Goal: Transaction & Acquisition: Purchase product/service

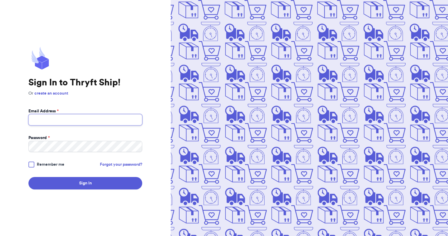
click at [62, 122] on input "Email Address *" at bounding box center [85, 119] width 114 height 11
type input "[EMAIL_ADDRESS][DOMAIN_NAME]"
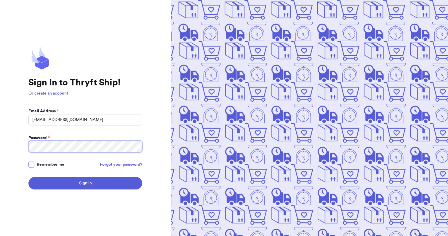
click at [28, 177] on button "Sign In" at bounding box center [85, 183] width 114 height 12
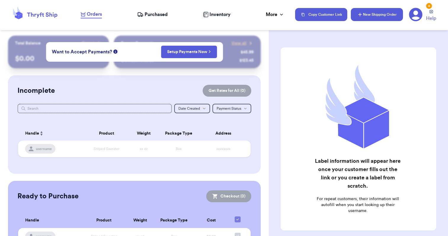
click at [361, 16] on icon "button" at bounding box center [360, 15] width 6 height 6
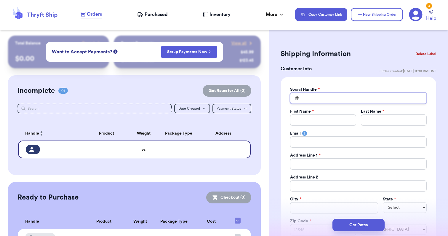
click at [390, 96] on input "Total Amount Paid" at bounding box center [358, 97] width 137 height 11
type input "d"
type input "da"
type input "dan"
type input "dant"
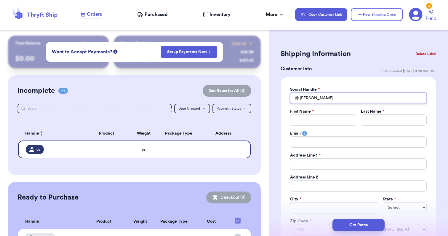
type input "dante"
click at [347, 121] on input "Total Amount Paid" at bounding box center [323, 119] width 66 height 11
type input "D"
type input "Da"
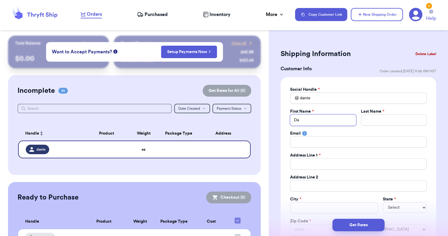
type input "Dan"
type input "Dant"
type input "Dante"
type input "J"
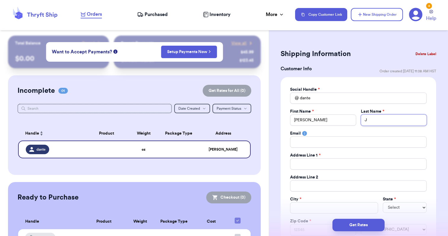
type input "Jo"
type input "Jov"
type input "Jove"
type input "Joven"
type input "Jovena"
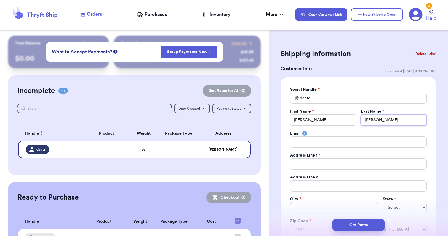
type input "Jovenal"
type input "Jovenal J"
type input "Jovenal Jr"
type input "Jovenal Jr."
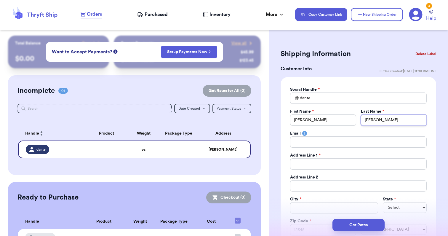
type input "Jovenal Jr."
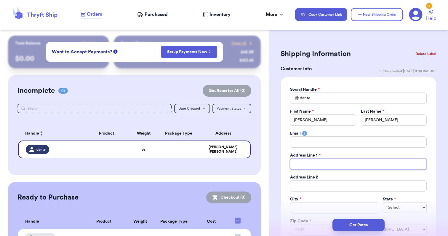
type input "9"
type input "91"
type input "91-"
type input "91-1"
type input "91-10"
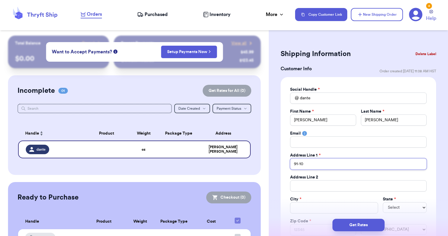
type input "91-104"
type input "91-1043"
type input "91-1043 K"
type input "91-1043 Ka"
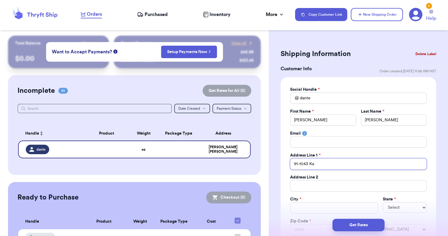
type input "91-1043 Kai"
type input "91-1043 Kail"
type input "91-1043 Kailo"
type input "91-1043 Kailoa"
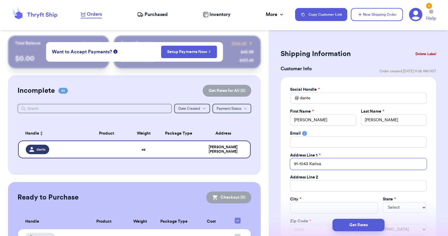
type input "91-1043 Kailoa S"
type input "91-1043 Kailoa St"
type input "91-1043 Kailoa St."
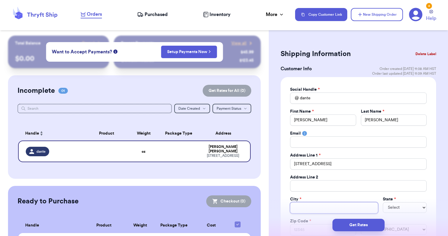
type input "E"
type input "Ew"
type input "Ewa"
type input "Ewa B"
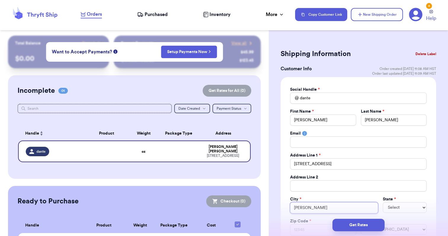
type input "Ewa Be"
type input "Ewa Bea"
type input "Ewa Beac"
type input "Ewa Beach"
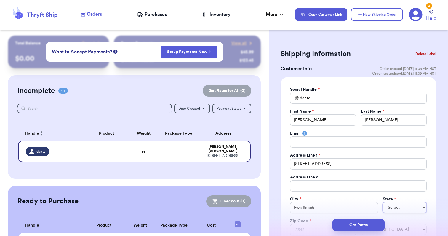
select select "HI"
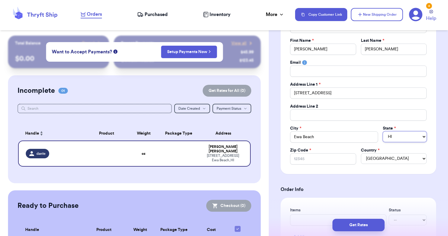
scroll to position [71, 0]
type input "9"
type input "96"
type input "967"
type input "9670"
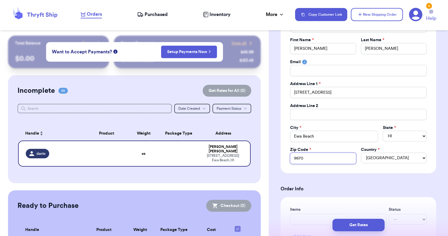
type input "96706"
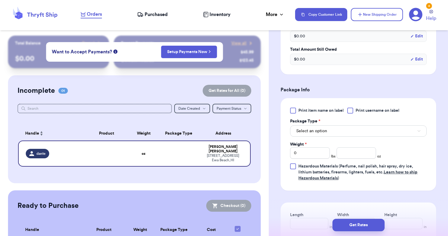
scroll to position [315, 0]
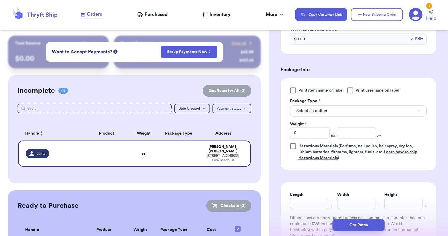
type input "96706"
click at [342, 115] on button "Select an option" at bounding box center [358, 110] width 137 height 11
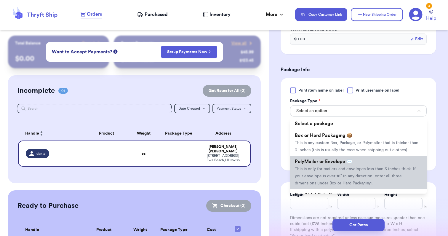
click at [327, 164] on span "PolyMailer or Envelope ✉️" at bounding box center [323, 161] width 57 height 5
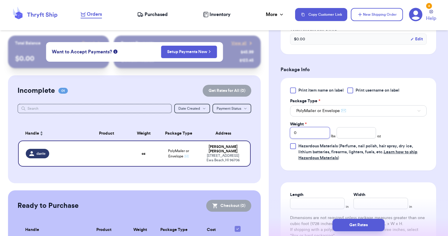
click at [317, 136] on input "0" at bounding box center [310, 132] width 40 height 11
type input "2"
click at [345, 136] on input "number" at bounding box center [356, 132] width 40 height 11
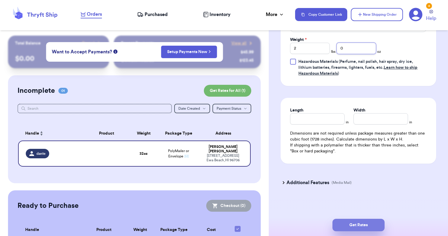
type input "0"
click at [346, 222] on button "Get Rates" at bounding box center [358, 225] width 52 height 12
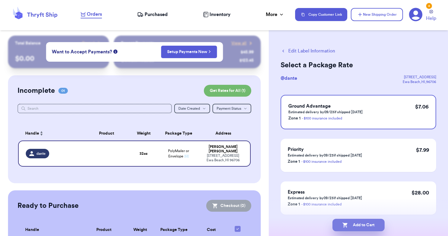
click at [366, 227] on button "Add to Cart" at bounding box center [358, 225] width 52 height 12
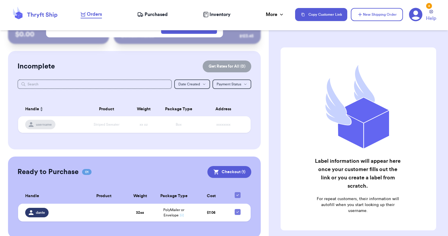
scroll to position [33, 0]
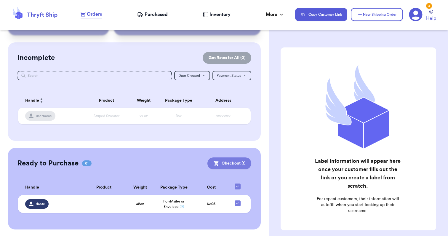
click at [237, 160] on button "Checkout ( 1 )" at bounding box center [229, 163] width 44 height 12
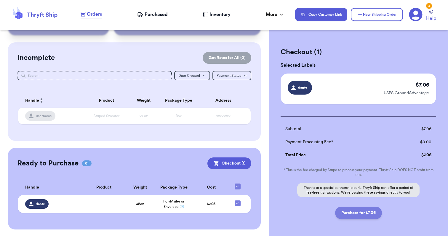
click at [357, 211] on button "Purchase for $7.06" at bounding box center [358, 212] width 47 height 12
checkbox input "false"
checkbox input "true"
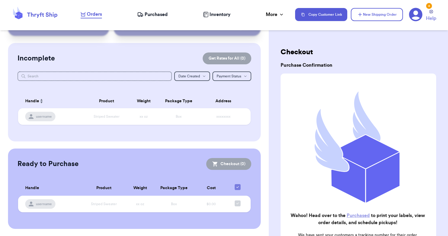
scroll to position [32, 0]
click at [153, 11] on span "Purchased" at bounding box center [155, 14] width 23 height 7
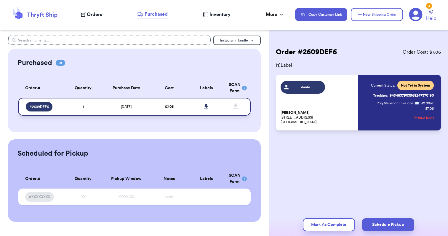
click at [208, 108] on icon at bounding box center [206, 106] width 4 height 5
click at [417, 14] on icon at bounding box center [415, 14] width 13 height 13
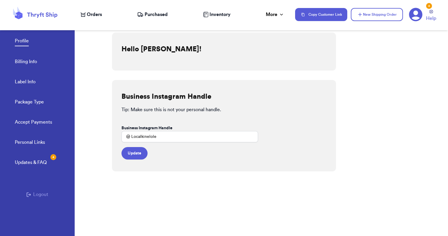
click at [41, 195] on button "Logout" at bounding box center [37, 194] width 22 height 7
